Goal: Check status: Check status

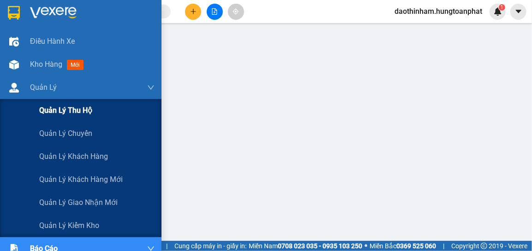
click at [45, 111] on span "Quản lý thu hộ" at bounding box center [65, 111] width 53 height 12
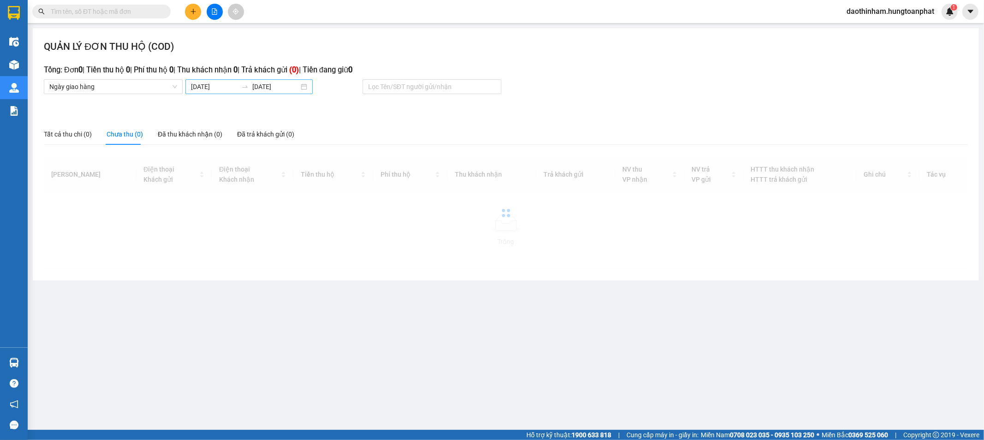
click at [227, 89] on input "[DATE]" at bounding box center [214, 87] width 47 height 10
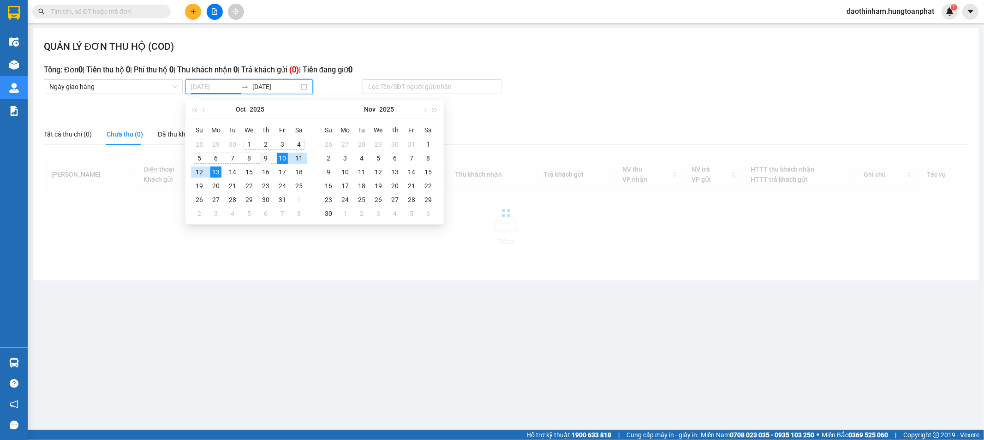
type input "[DATE]"
click at [263, 158] on div "9" at bounding box center [265, 158] width 11 height 11
type input "[DATE]"
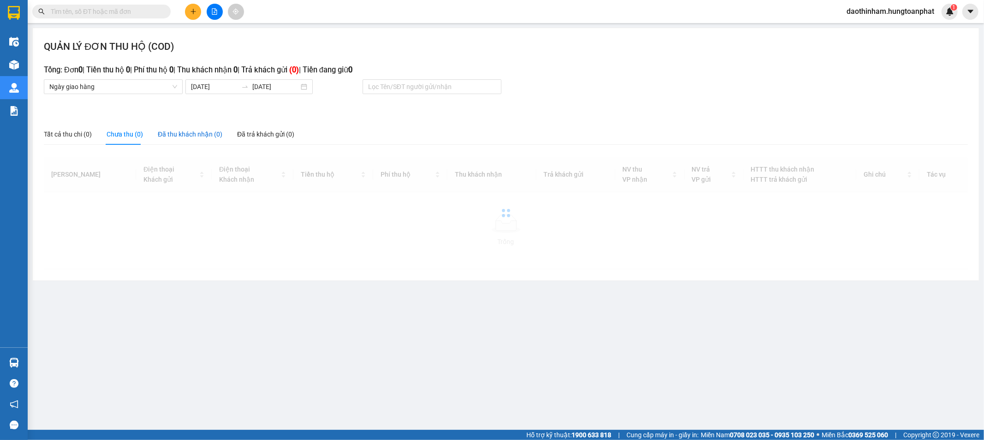
click at [189, 135] on div "Đã thu khách nhận (0)" at bounding box center [190, 134] width 65 height 10
click at [218, 96] on div "QUẢN LÝ ĐƠN THU HỘ (COD) Tổng: Đơn 0 | Tiền thu hộ 0 | Phí thu hộ 0 | Thu khách…" at bounding box center [506, 154] width 946 height 252
click at [230, 91] on input "[DATE]" at bounding box center [214, 87] width 47 height 10
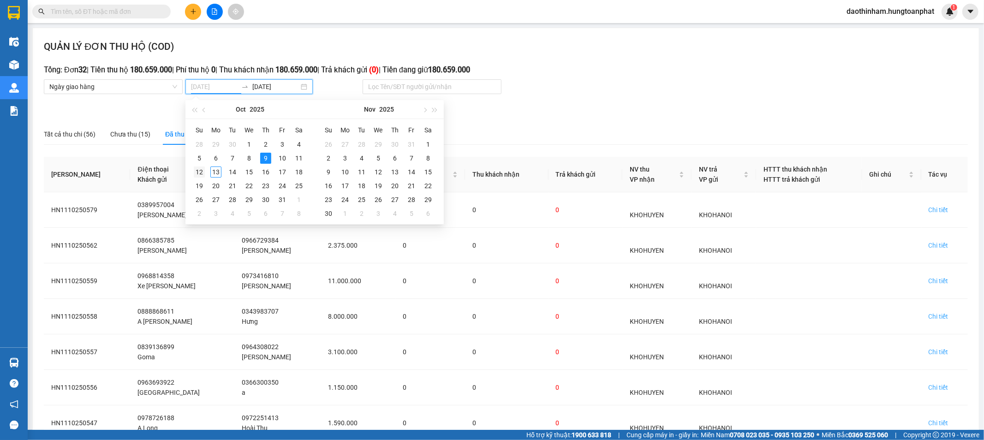
type input "[DATE]"
click at [199, 169] on div "12" at bounding box center [199, 172] width 11 height 11
type input "[DATE]"
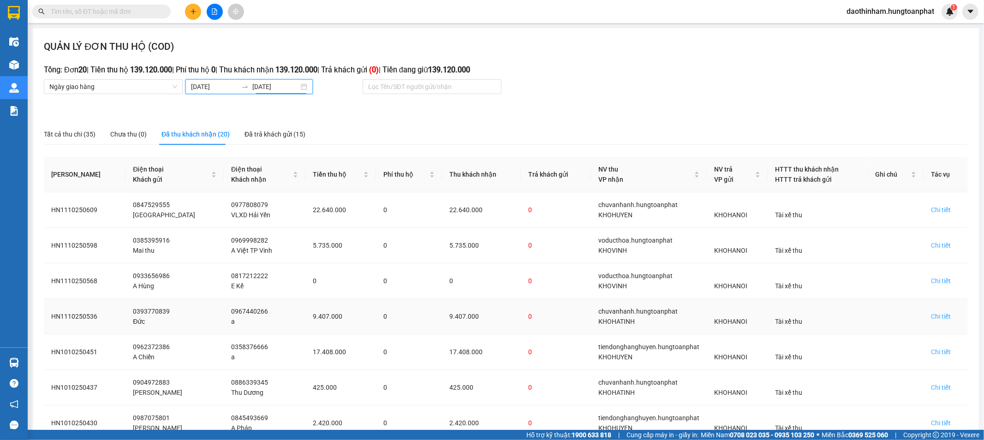
scroll to position [51, 0]
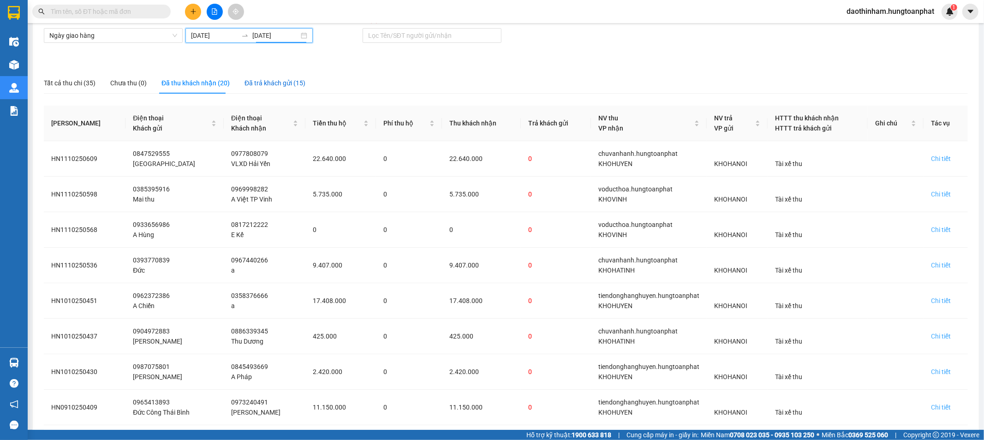
click at [292, 88] on div "Đã trả khách gửi (15)" at bounding box center [275, 83] width 61 height 10
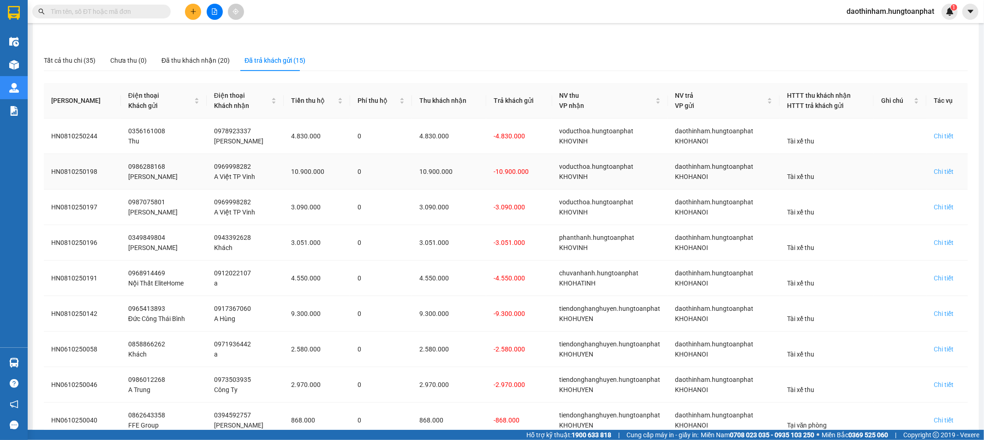
scroll to position [167, 0]
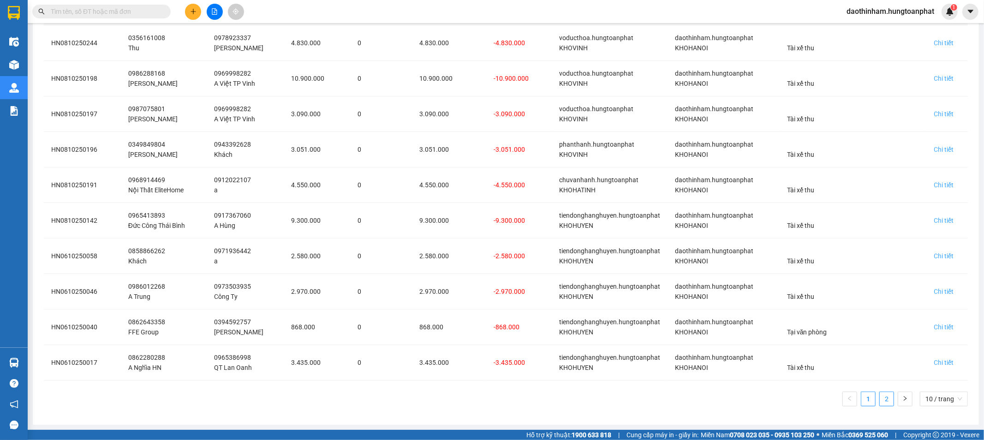
click at [531, 251] on link "2" at bounding box center [887, 399] width 14 height 14
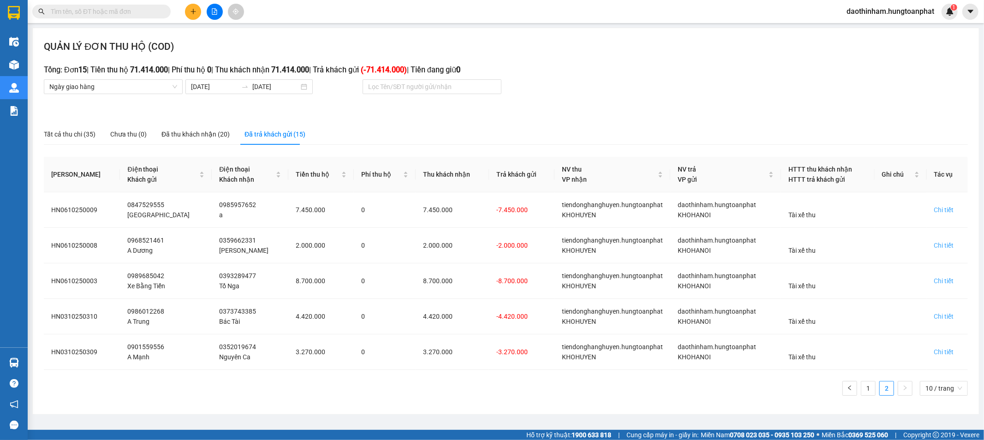
scroll to position [0, 0]
click at [531, 251] on link "1" at bounding box center [868, 389] width 14 height 14
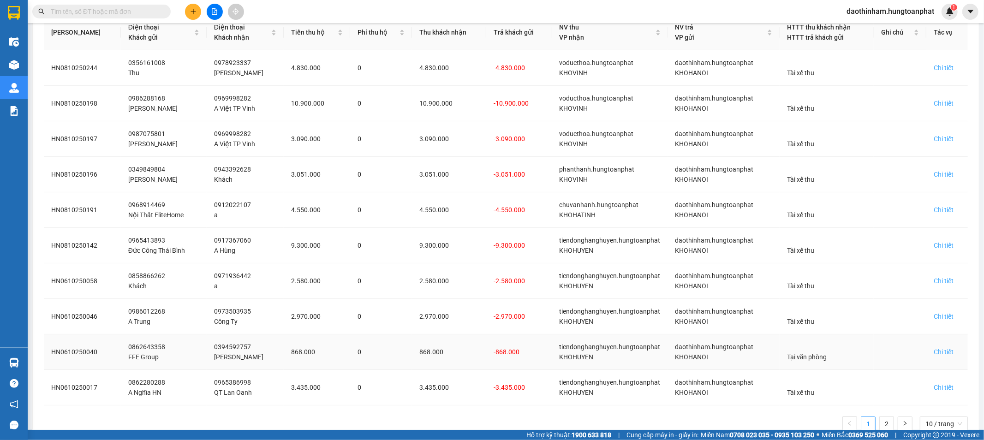
scroll to position [167, 0]
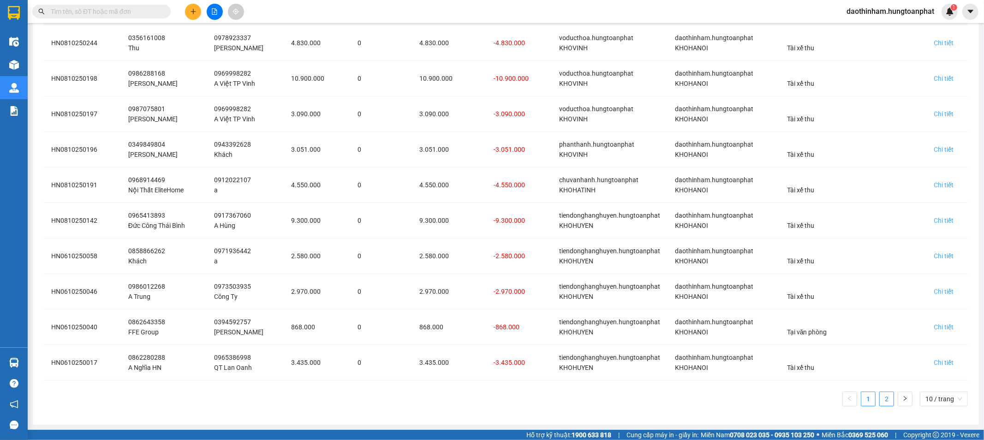
click at [531, 251] on link "2" at bounding box center [887, 399] width 14 height 14
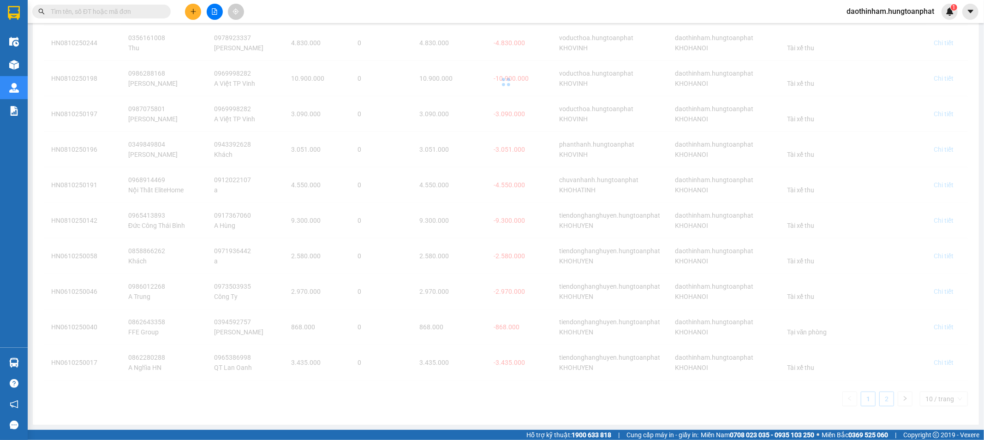
scroll to position [0, 0]
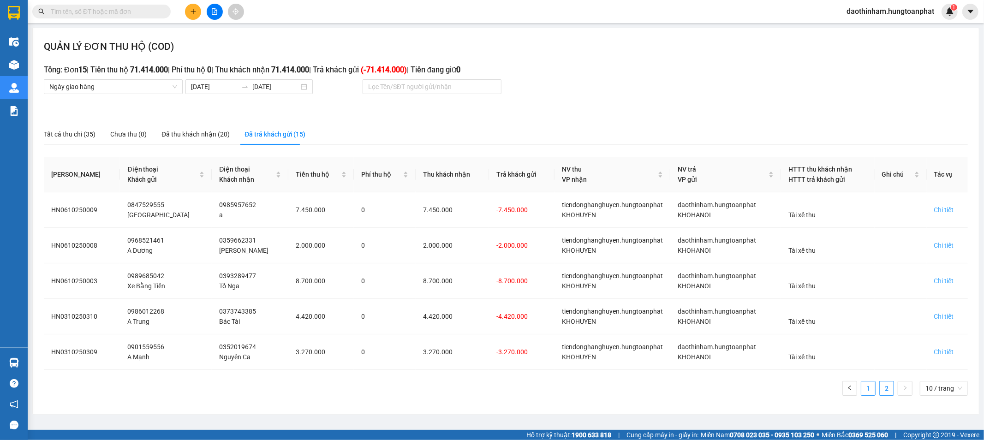
click at [531, 251] on link "1" at bounding box center [868, 389] width 14 height 14
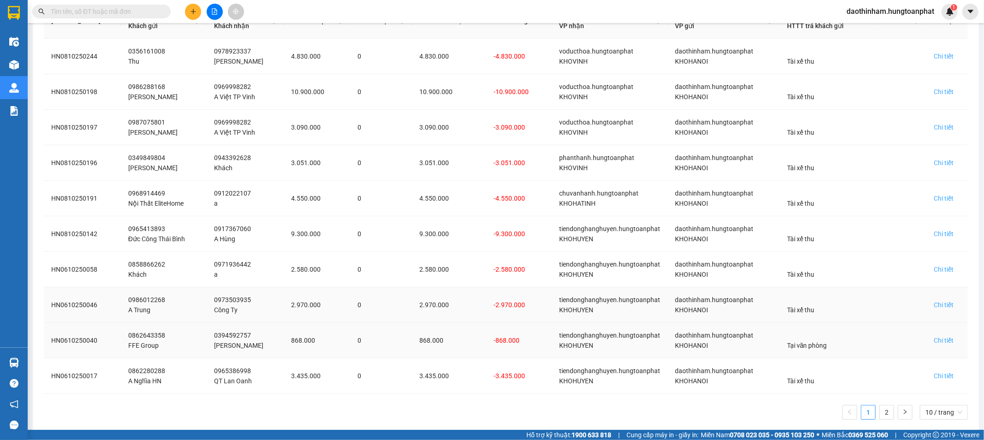
scroll to position [167, 0]
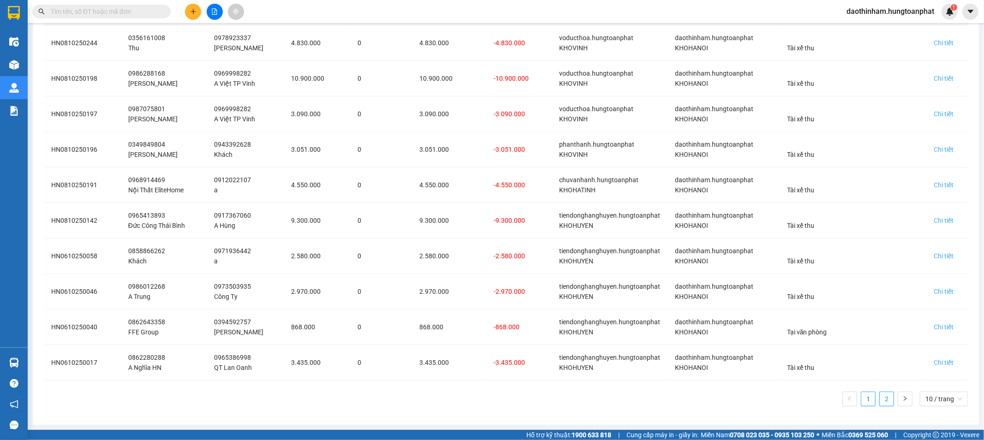
click at [531, 251] on link "2" at bounding box center [887, 399] width 14 height 14
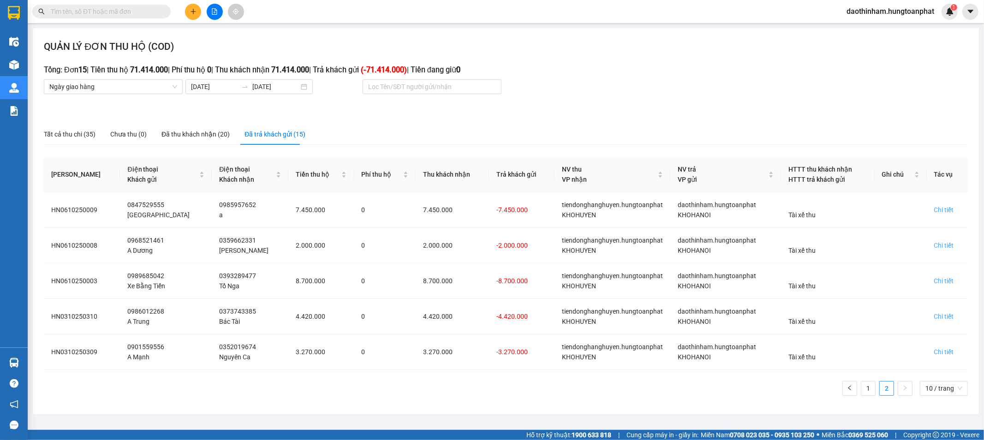
scroll to position [0, 0]
click at [531, 251] on link "1" at bounding box center [868, 389] width 14 height 14
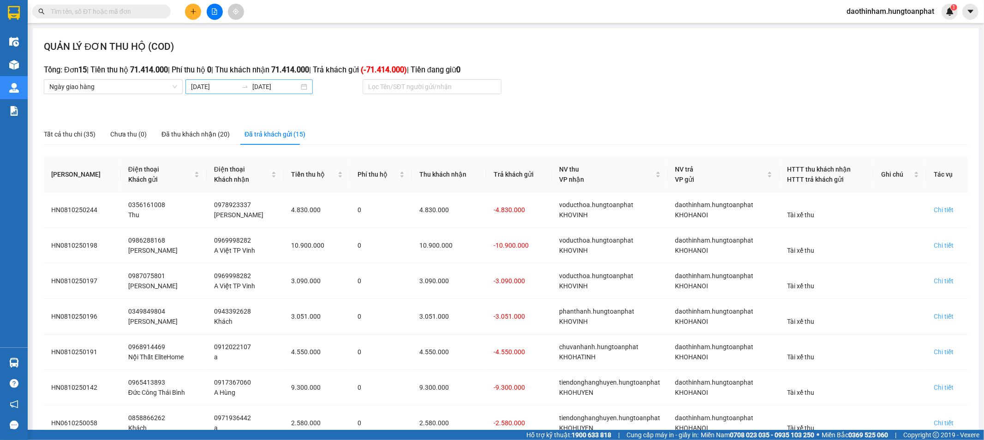
click at [221, 88] on input "[DATE]" at bounding box center [214, 87] width 47 height 10
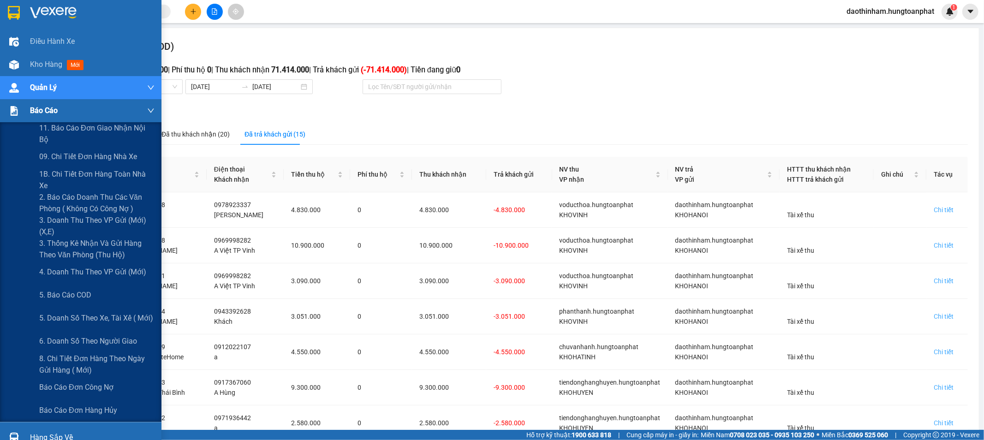
click at [47, 114] on span "Báo cáo" at bounding box center [44, 111] width 28 height 12
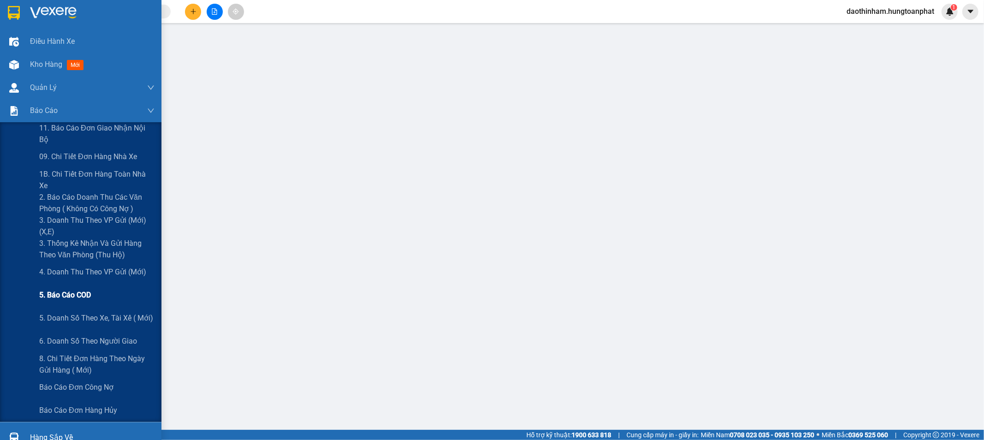
click at [78, 251] on span "5. Báo cáo COD" at bounding box center [65, 295] width 52 height 12
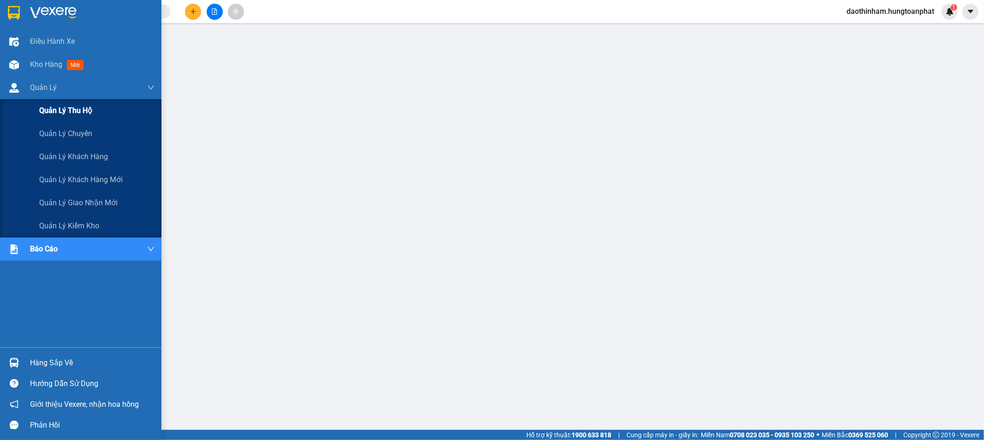
click at [67, 105] on span "Quản lý thu hộ" at bounding box center [65, 111] width 53 height 12
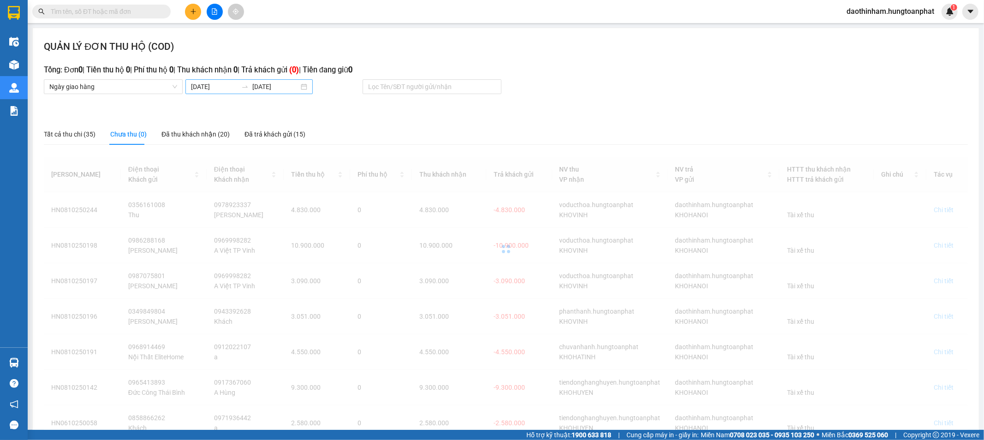
click at [221, 91] on input "[DATE]" at bounding box center [214, 87] width 47 height 10
type input "[DATE]"
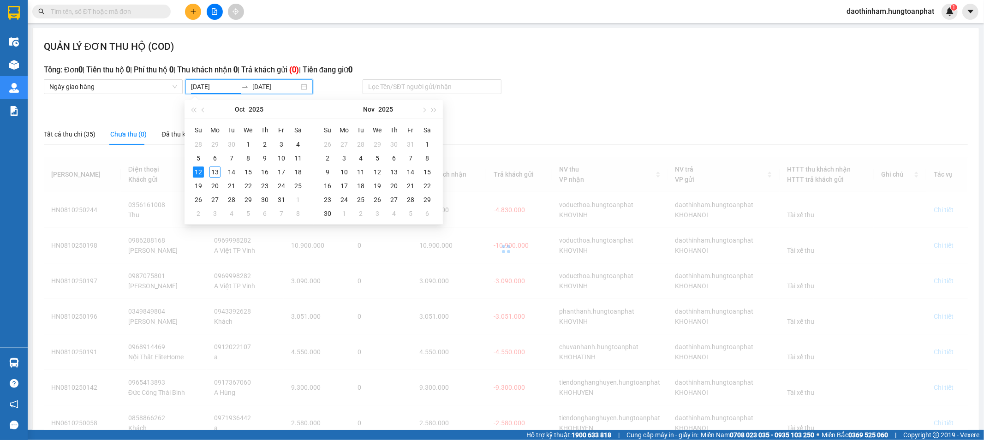
click at [531, 51] on div "QUẢN LÝ ĐƠN THU HỘ (COD)" at bounding box center [506, 49] width 924 height 20
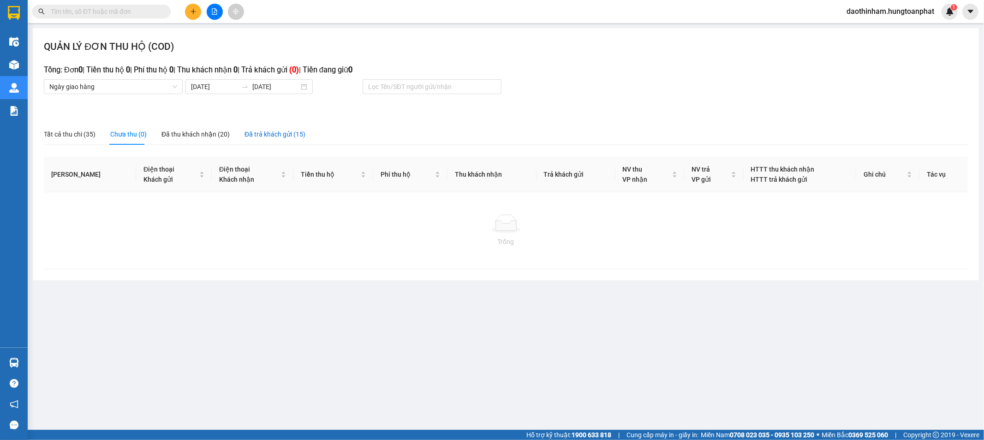
click at [264, 132] on div "Đã trả khách gửi (15)" at bounding box center [275, 134] width 61 height 10
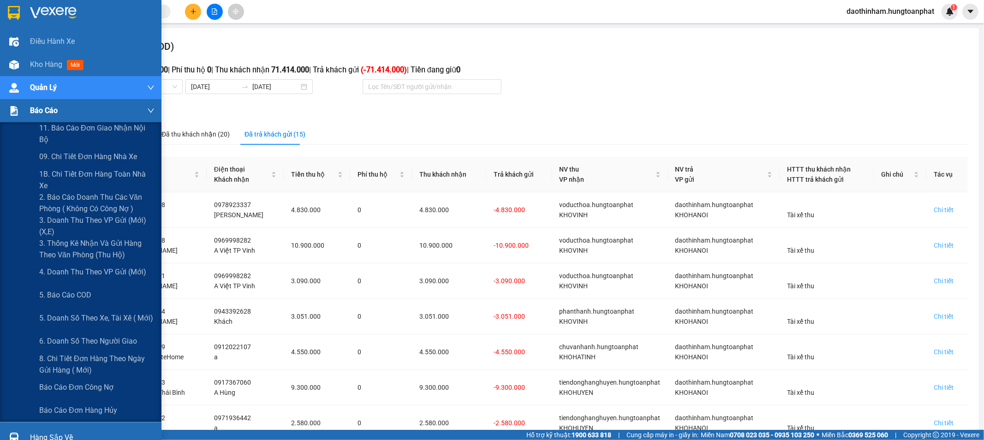
click at [32, 118] on div "Báo cáo" at bounding box center [92, 110] width 125 height 23
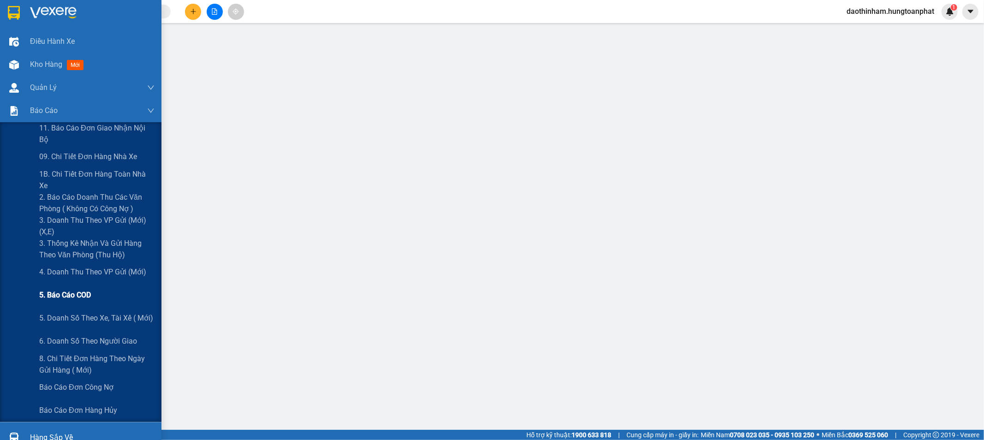
click at [80, 251] on span "5. Báo cáo COD" at bounding box center [65, 295] width 52 height 12
